Goal: Information Seeking & Learning: Learn about a topic

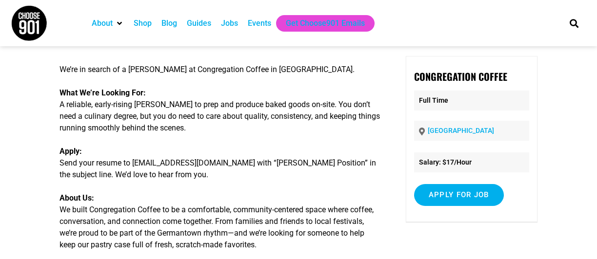
scroll to position [55, 0]
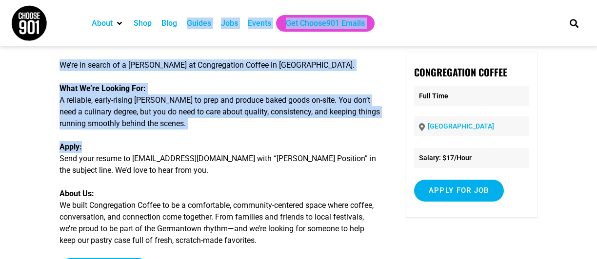
drag, startPoint x: 0, startPoint y: 0, endPoint x: 168, endPoint y: 14, distance: 168.3
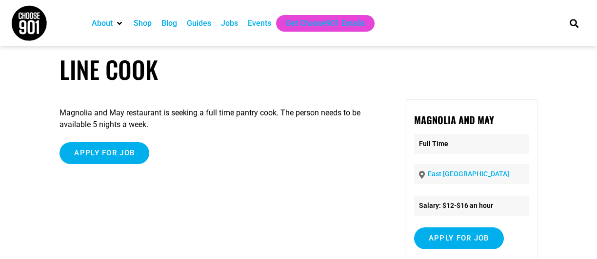
scroll to position [9, 0]
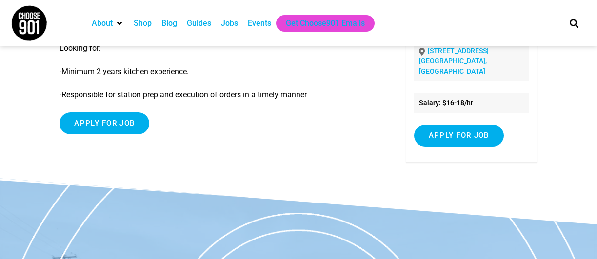
scroll to position [131, 0]
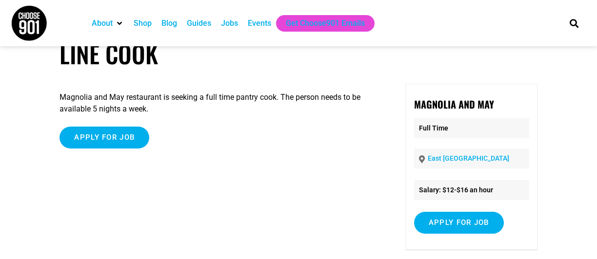
scroll to position [23, 0]
